Goal: Task Accomplishment & Management: Use online tool/utility

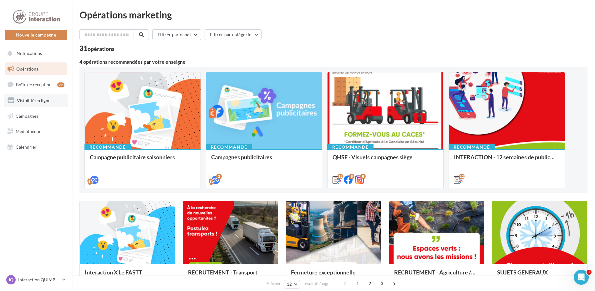
click at [23, 101] on span "Visibilité en ligne" at bounding box center [33, 100] width 33 height 5
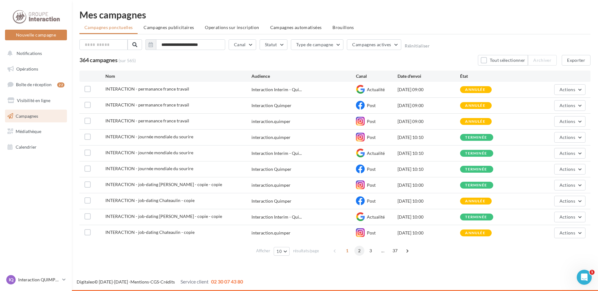
click at [360, 252] on span "2" at bounding box center [359, 251] width 10 height 10
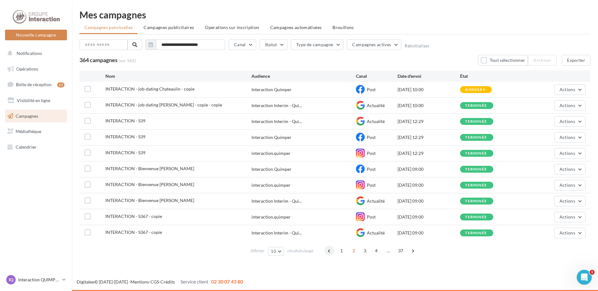
click at [329, 253] on span at bounding box center [329, 251] width 10 height 10
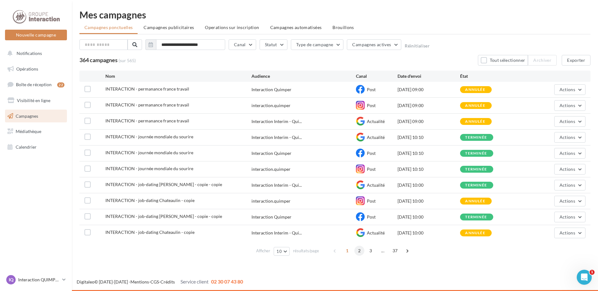
click at [360, 251] on span "2" at bounding box center [359, 251] width 10 height 10
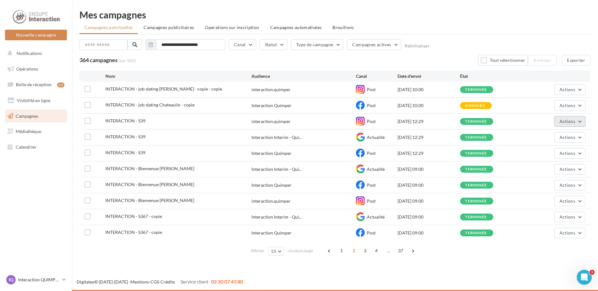
click at [568, 125] on button "Actions" at bounding box center [569, 121] width 31 height 11
click at [542, 169] on button "Dupliquer" at bounding box center [554, 169] width 63 height 16
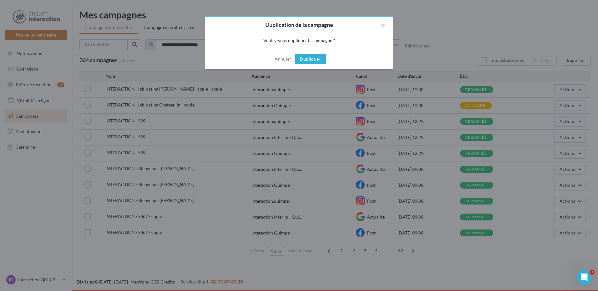
click at [311, 58] on button "Dupliquer" at bounding box center [310, 59] width 31 height 11
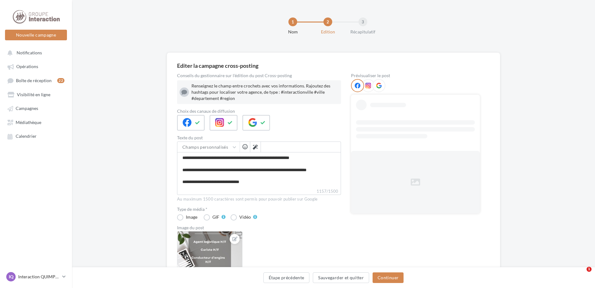
click at [97, 238] on div "Editer la campagne cross-posting Conseils du gestionnaire sur l'édition du post…" at bounding box center [333, 203] width 523 height 301
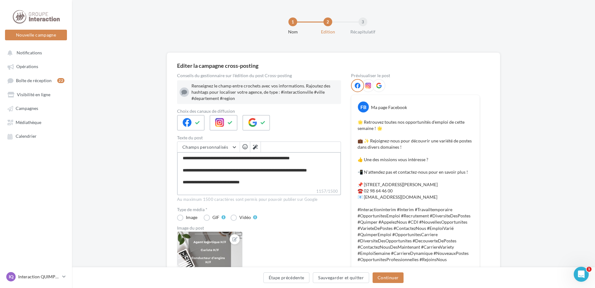
click at [241, 165] on textarea "**********" at bounding box center [259, 170] width 164 height 36
drag, startPoint x: 188, startPoint y: 163, endPoint x: 213, endPoint y: 169, distance: 25.6
click at [188, 163] on textarea "**********" at bounding box center [259, 170] width 164 height 36
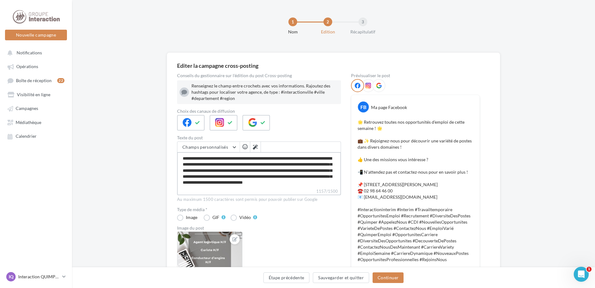
scroll to position [172, 0]
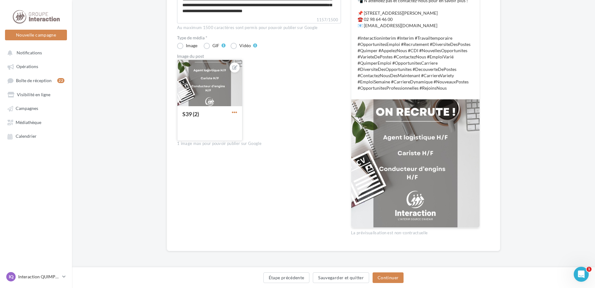
click at [234, 113] on span "button" at bounding box center [234, 112] width 5 height 5
click at [251, 124] on button "Remplacer l'image" at bounding box center [263, 125] width 66 height 16
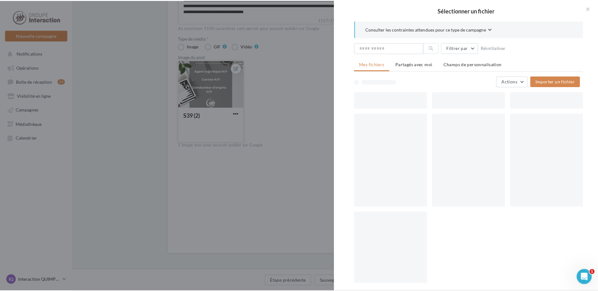
scroll to position [168, 0]
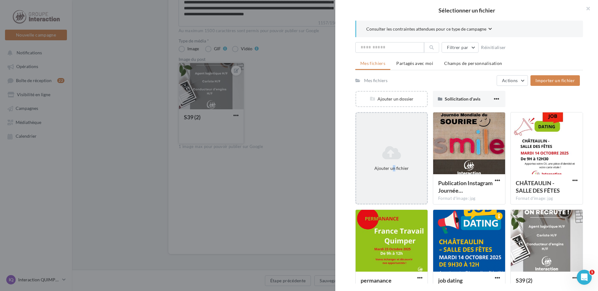
click at [391, 168] on div "Ajouter un fichier" at bounding box center [392, 168] width 66 height 6
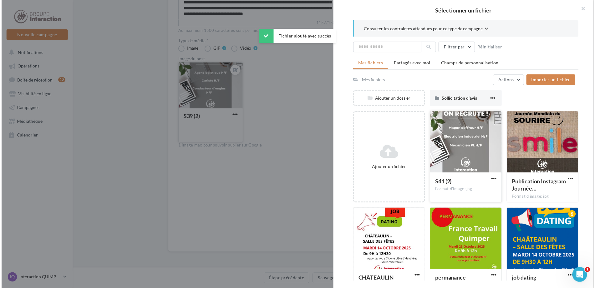
scroll to position [31, 0]
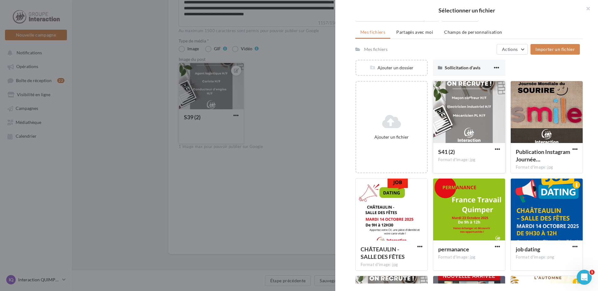
click at [454, 114] on div at bounding box center [469, 112] width 72 height 63
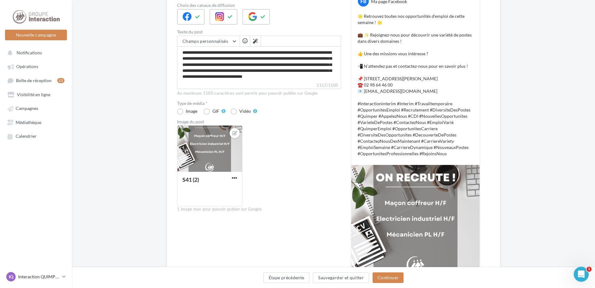
scroll to position [0, 0]
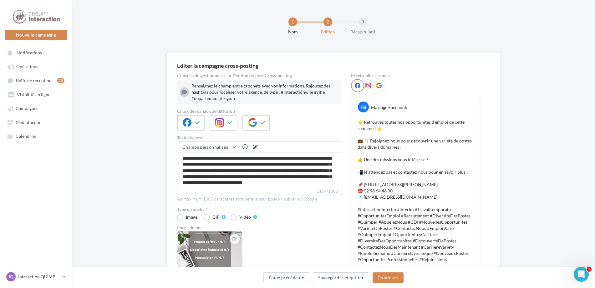
click at [534, 117] on div "Editer la campagne cross-posting Conseils du gestionnaire sur l'édition du post…" at bounding box center [333, 248] width 523 height 390
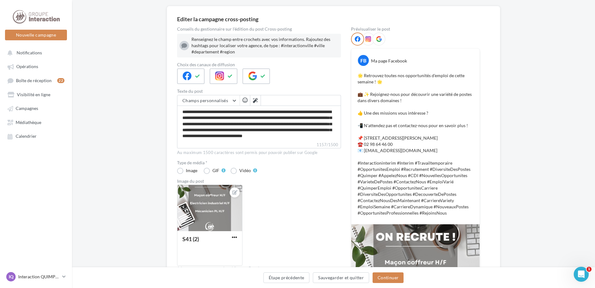
scroll to position [172, 0]
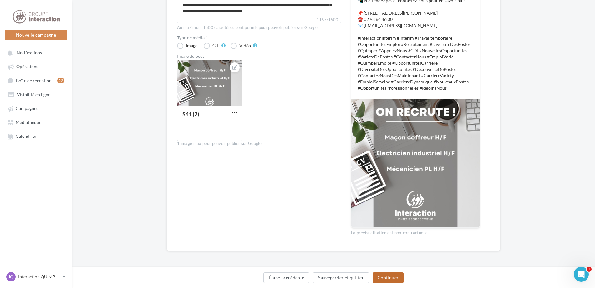
drag, startPoint x: 388, startPoint y: 280, endPoint x: 375, endPoint y: 269, distance: 16.8
click at [387, 280] on button "Continuer" at bounding box center [387, 278] width 31 height 11
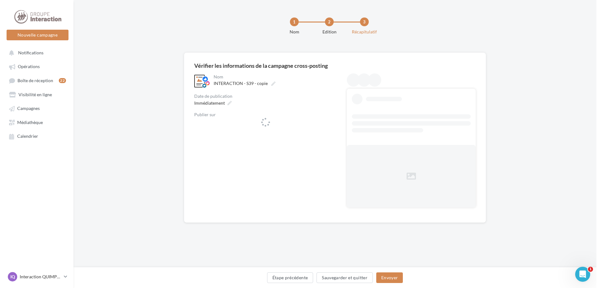
scroll to position [0, 0]
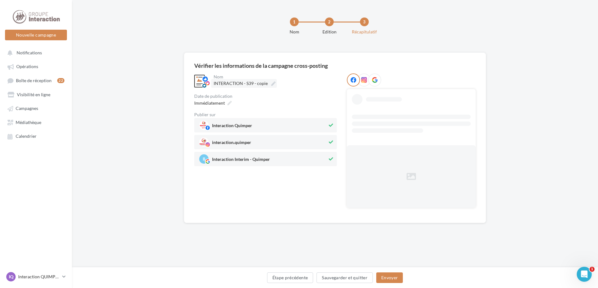
click at [270, 84] on label "INTERACTION - S39 - copie" at bounding box center [244, 83] width 66 height 9
click at [269, 84] on input "**********" at bounding box center [240, 84] width 55 height 11
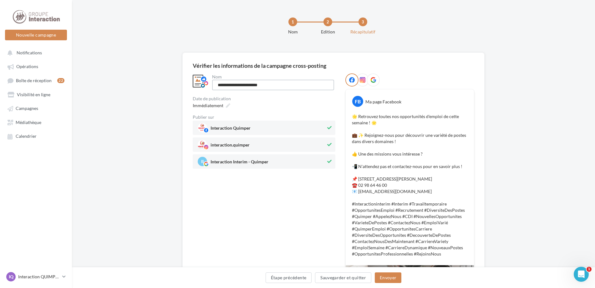
click at [278, 86] on input "**********" at bounding box center [273, 85] width 122 height 11
type input "**********"
click at [282, 209] on div "**********" at bounding box center [264, 237] width 143 height 329
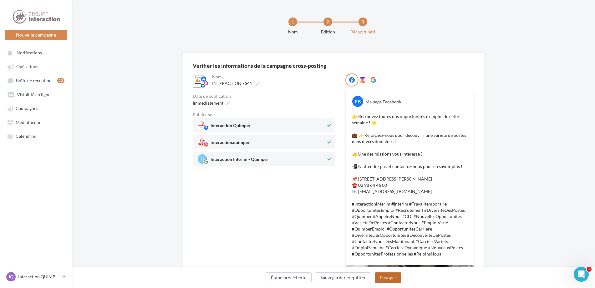
click at [383, 278] on button "Envoyer" at bounding box center [387, 278] width 27 height 11
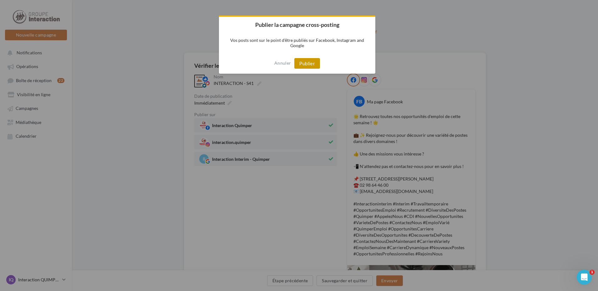
click at [304, 64] on button "Publier" at bounding box center [307, 63] width 26 height 11
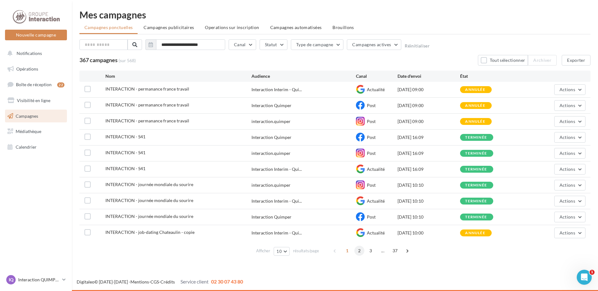
click at [357, 252] on span "2" at bounding box center [359, 251] width 10 height 10
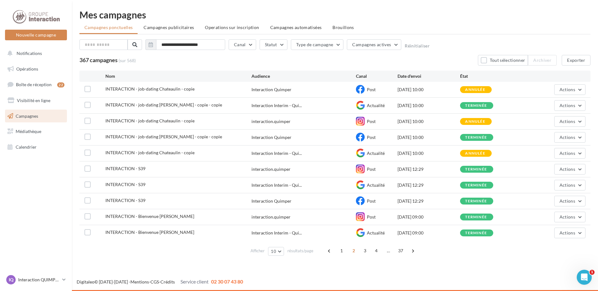
click at [462, 25] on ul "Campagnes ponctuelles Campagnes publicitaires Operations sur inscription Campag…" at bounding box center [334, 28] width 511 height 13
